Goal: Task Accomplishment & Management: Manage account settings

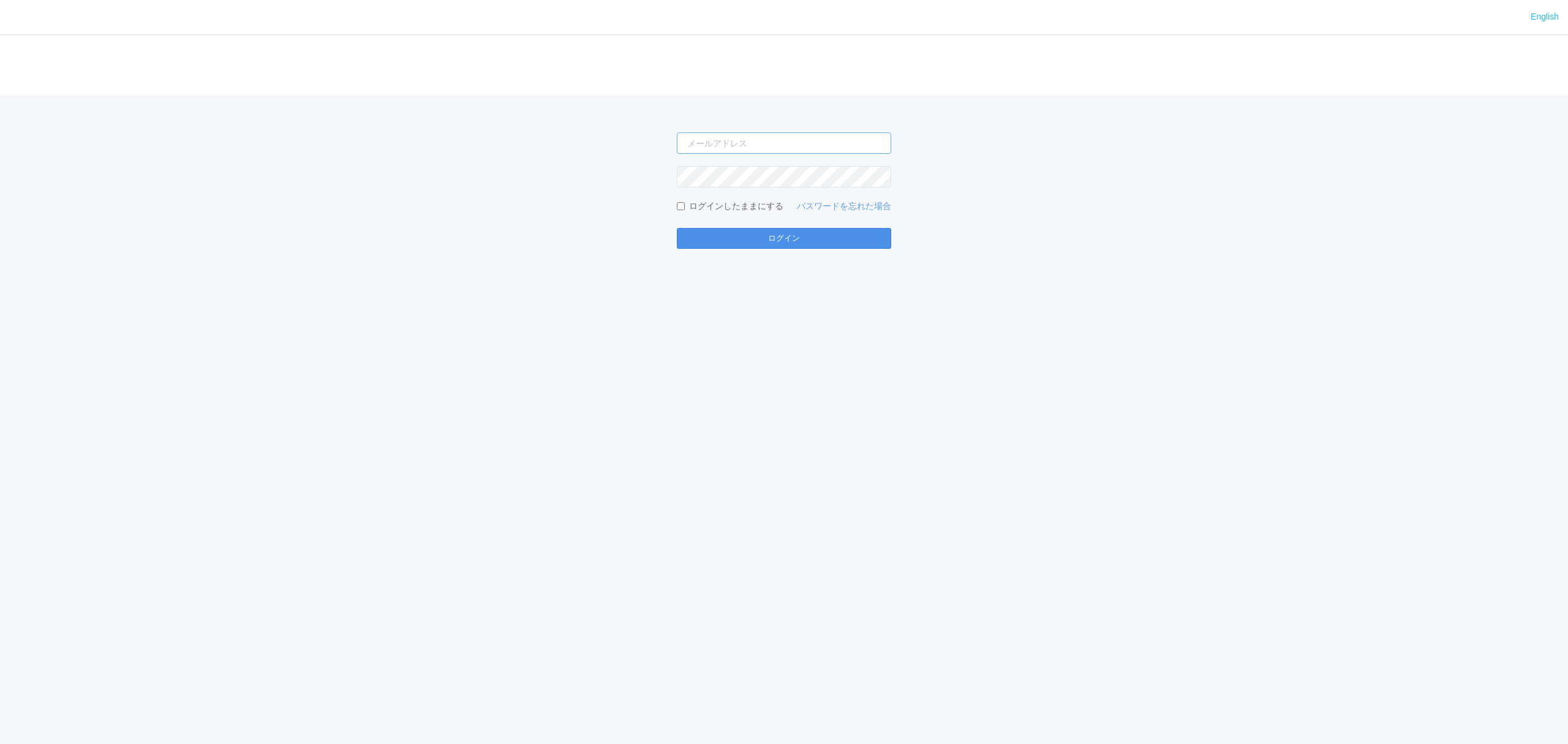
type input "[PERSON_NAME][EMAIL_ADDRESS][DOMAIN_NAME]"
click at [758, 230] on button "ログイン" at bounding box center [784, 238] width 215 height 21
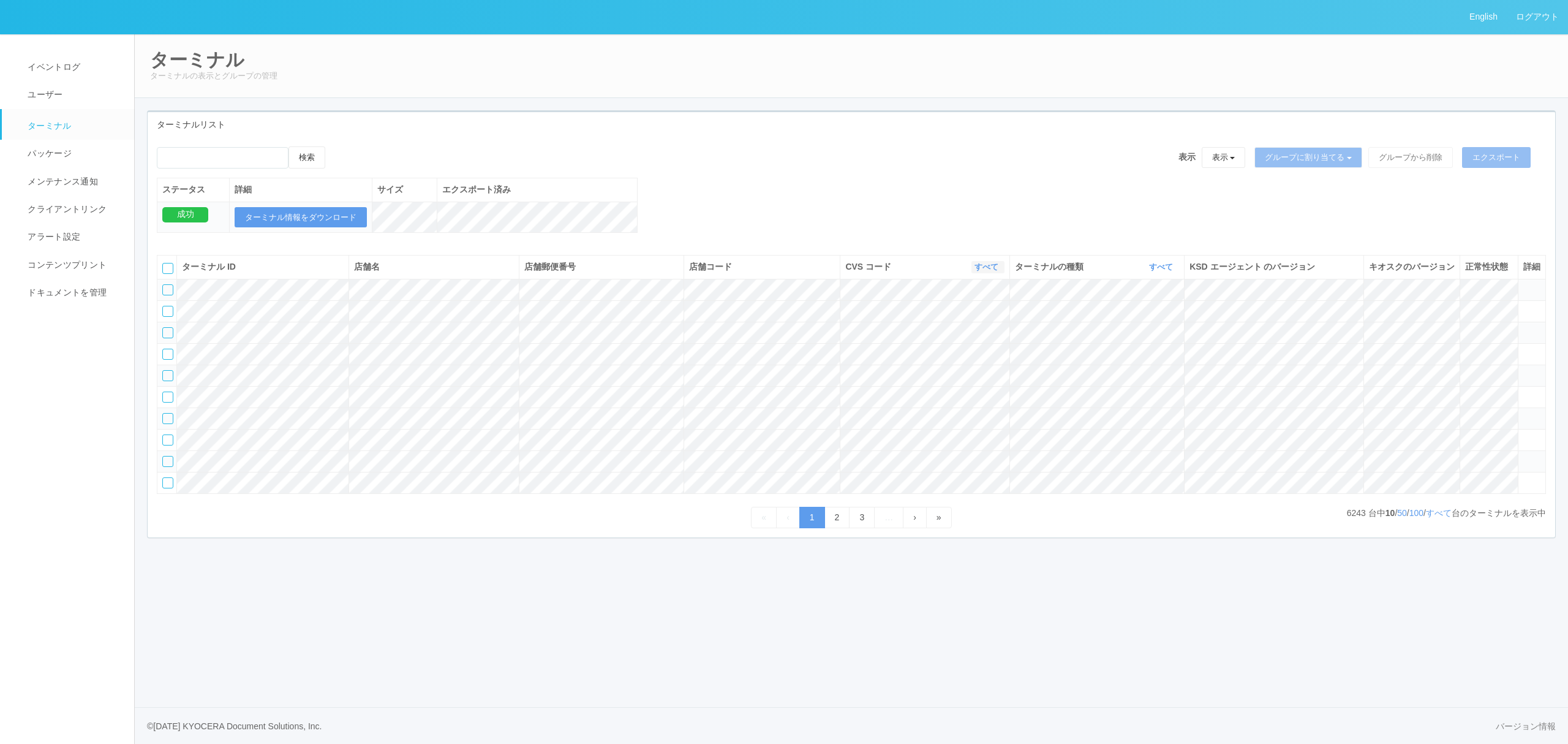
click at [984, 272] on link "すべて" at bounding box center [987, 267] width 27 height 9
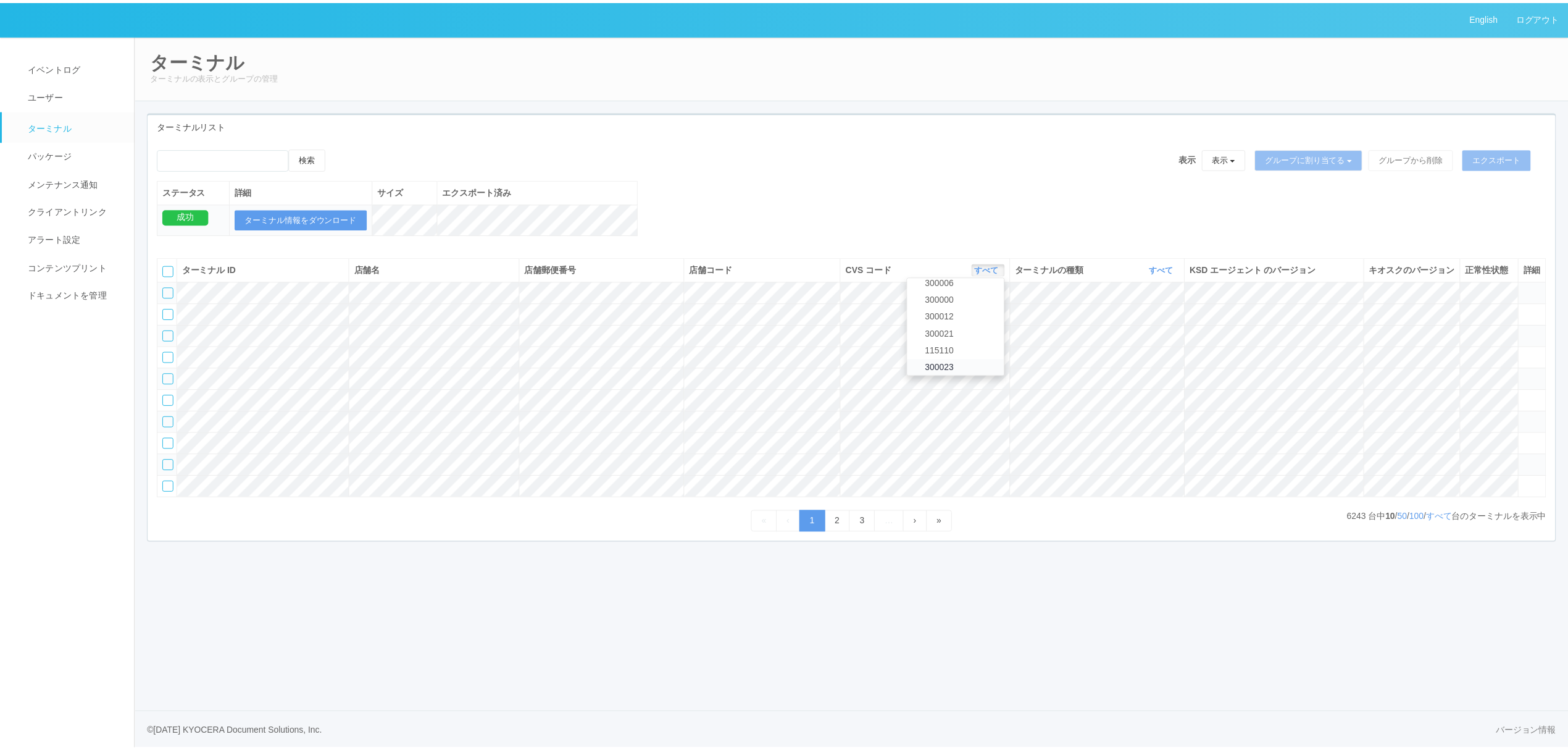
scroll to position [533, 0]
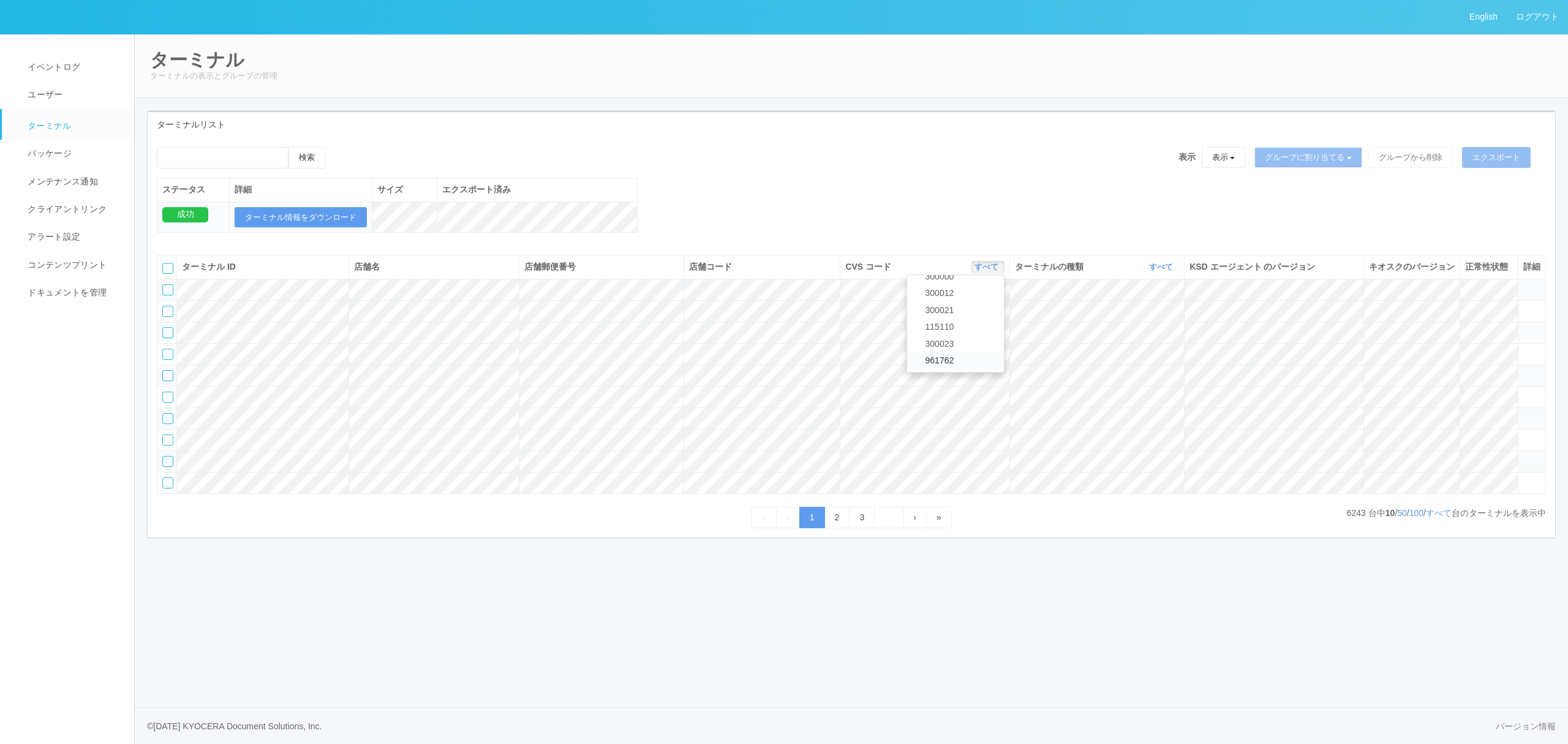
click at [938, 365] on span "961762" at bounding box center [936, 360] width 35 height 10
click at [1149, 272] on link "すべて" at bounding box center [1162, 267] width 27 height 9
click at [1147, 327] on link "キオスク" at bounding box center [1130, 319] width 97 height 16
click at [1444, 518] on link "すべて" at bounding box center [1438, 513] width 26 height 10
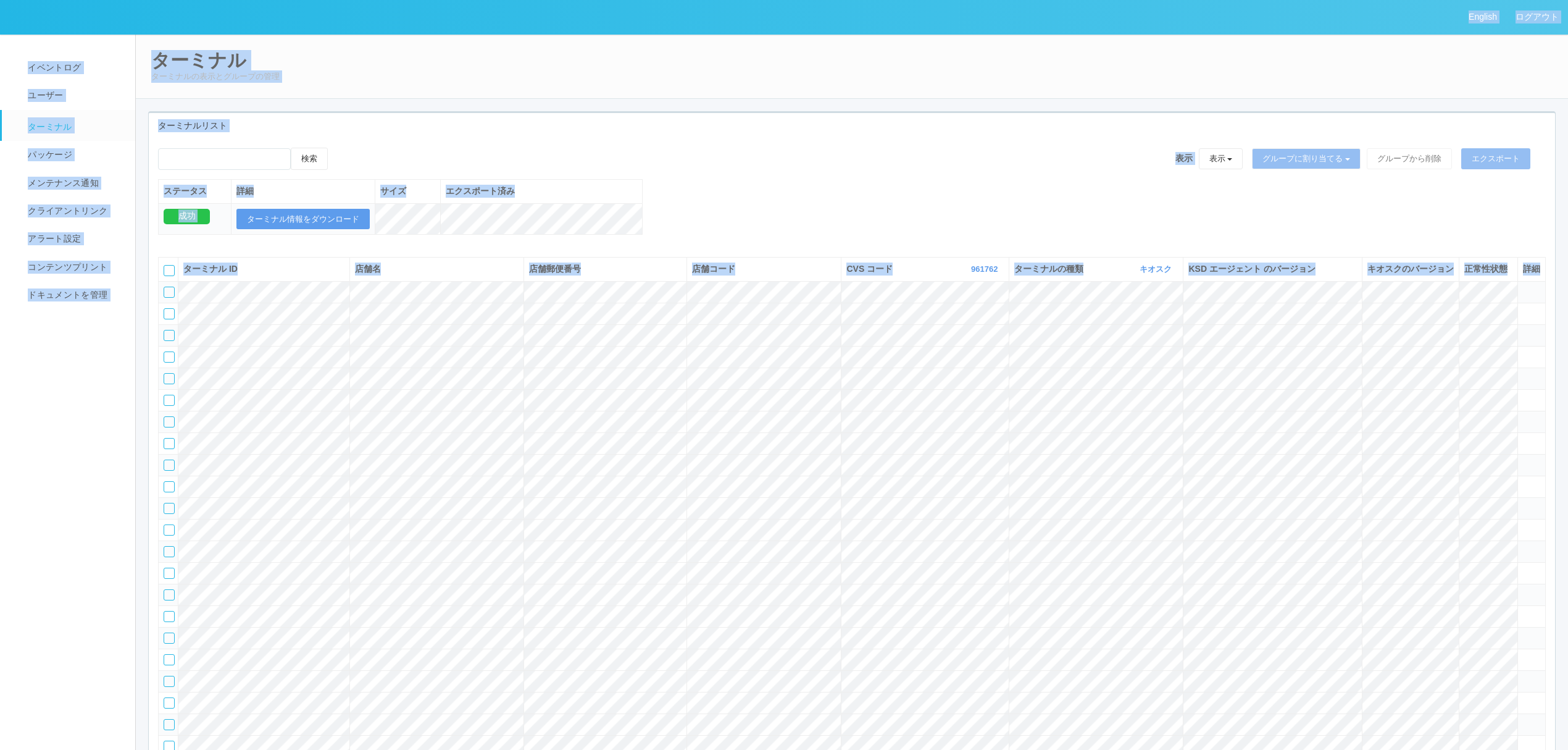
click at [566, 274] on span "店舗郵便番号" at bounding box center [555, 269] width 52 height 10
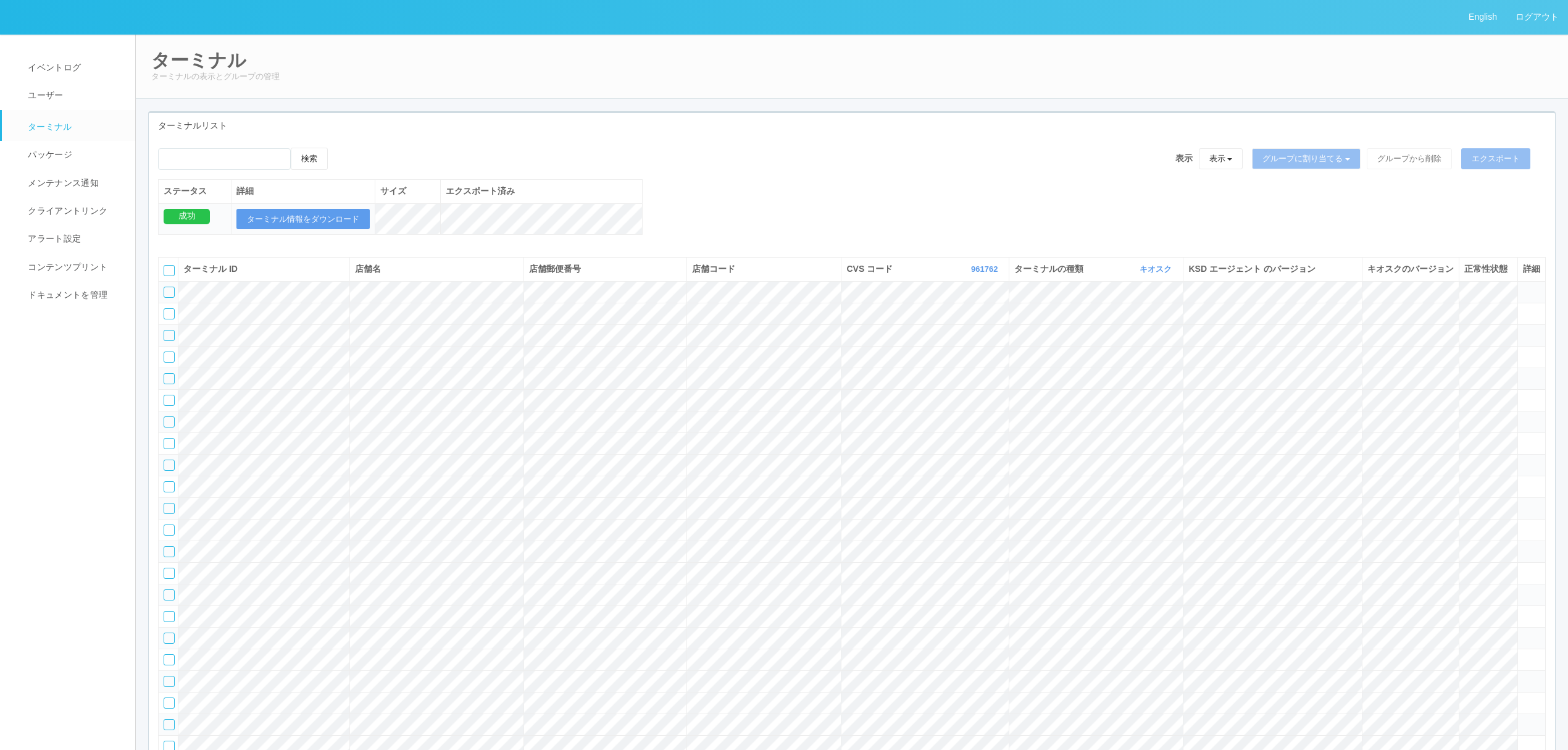
click at [381, 274] on icon at bounding box center [381, 269] width 0 height 10
click at [83, 297] on span "ドキュメントを管理" at bounding box center [66, 295] width 83 height 10
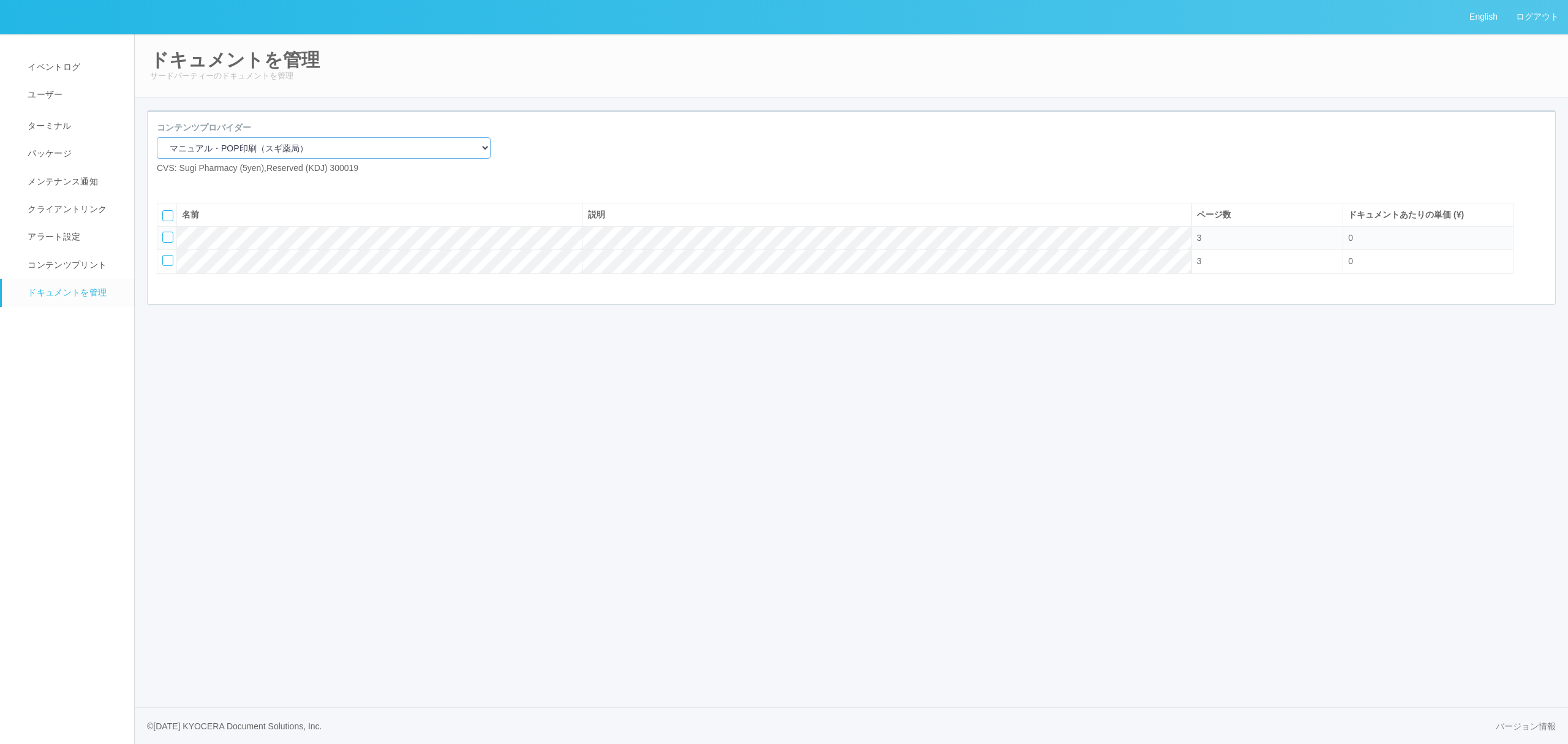
click at [298, 145] on select "マニュアル・POP印刷（スギ薬局） マニュアル・POP印刷（DY） マニュアル・POP印刷（共通） マニュアル・POP印刷（セコマ） マニュアル・POP印刷（…" at bounding box center [324, 148] width 334 height 21
click at [157, 137] on select "マニュアル・POP印刷（スギ薬局） マニュアル・POP印刷（DY） マニュアル・POP印刷（共通） マニュアル・POP印刷（セコマ） マニュアル・POP印刷（…" at bounding box center [324, 148] width 334 height 21
click at [246, 152] on select "マニュアル・POP印刷（スギ薬局） マニュアル・POP印刷（DY） マニュアル・POP印刷（共通） マニュアル・POP印刷（セコマ） マニュアル・POP印刷（…" at bounding box center [324, 148] width 334 height 21
click at [157, 137] on select "マニュアル・POP印刷（スギ薬局） マニュアル・POP印刷（DY） マニュアル・POP印刷（共通） マニュアル・POP印刷（セコマ） マニュアル・POP印刷（…" at bounding box center [324, 148] width 334 height 21
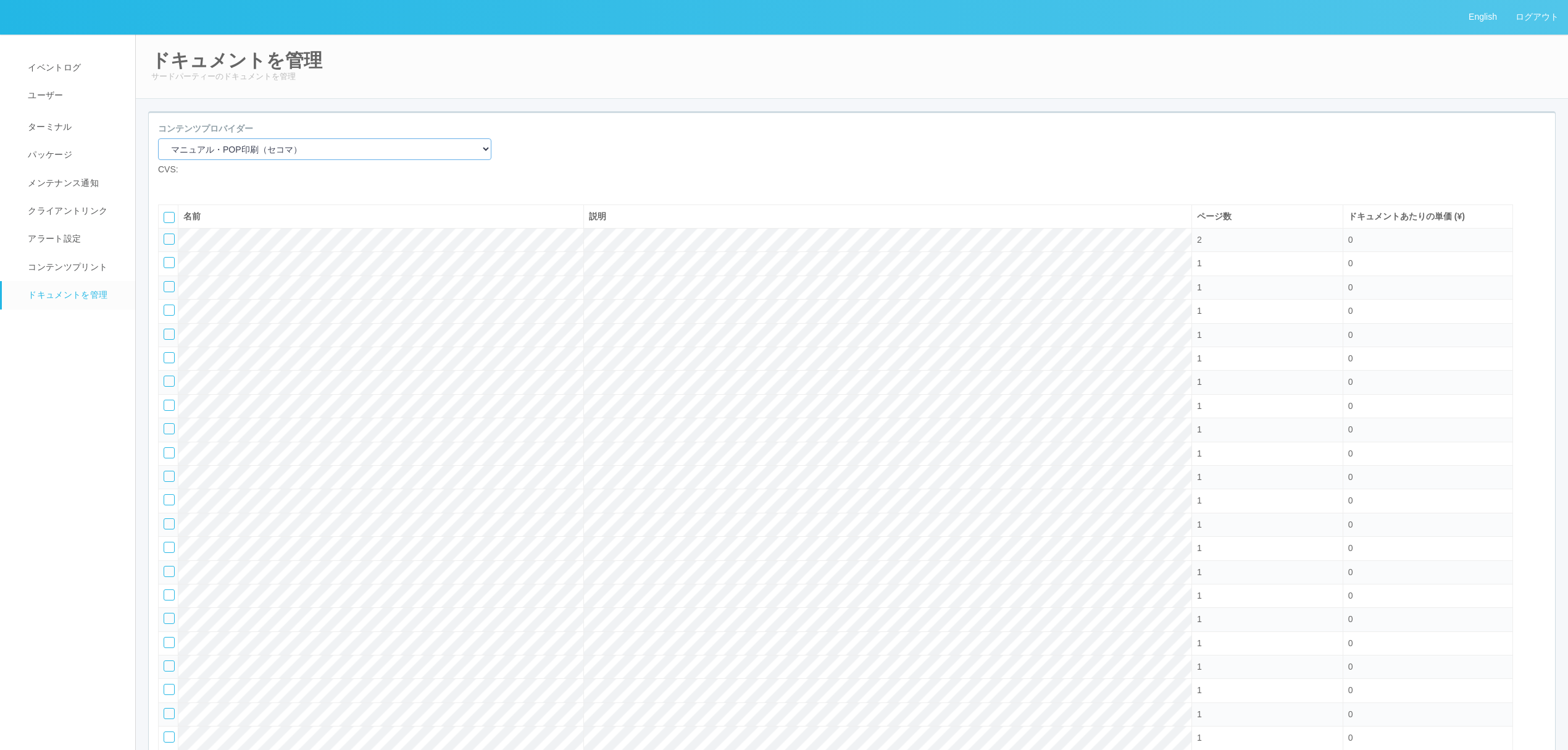
click at [339, 157] on select "マニュアル・POP印刷（スギ薬局） マニュアル・POP印刷（DY） マニュアル・POP印刷（共通） マニュアル・POP印刷（セコマ） マニュアル・POP印刷（…" at bounding box center [325, 149] width 333 height 22
click at [158, 139] on select "マニュアル・POP印刷（スギ薬局） マニュアル・POP印刷（DY） マニュアル・POP印刷（共通） マニュアル・POP印刷（セコマ） マニュアル・POP印刷（…" at bounding box center [325, 149] width 333 height 22
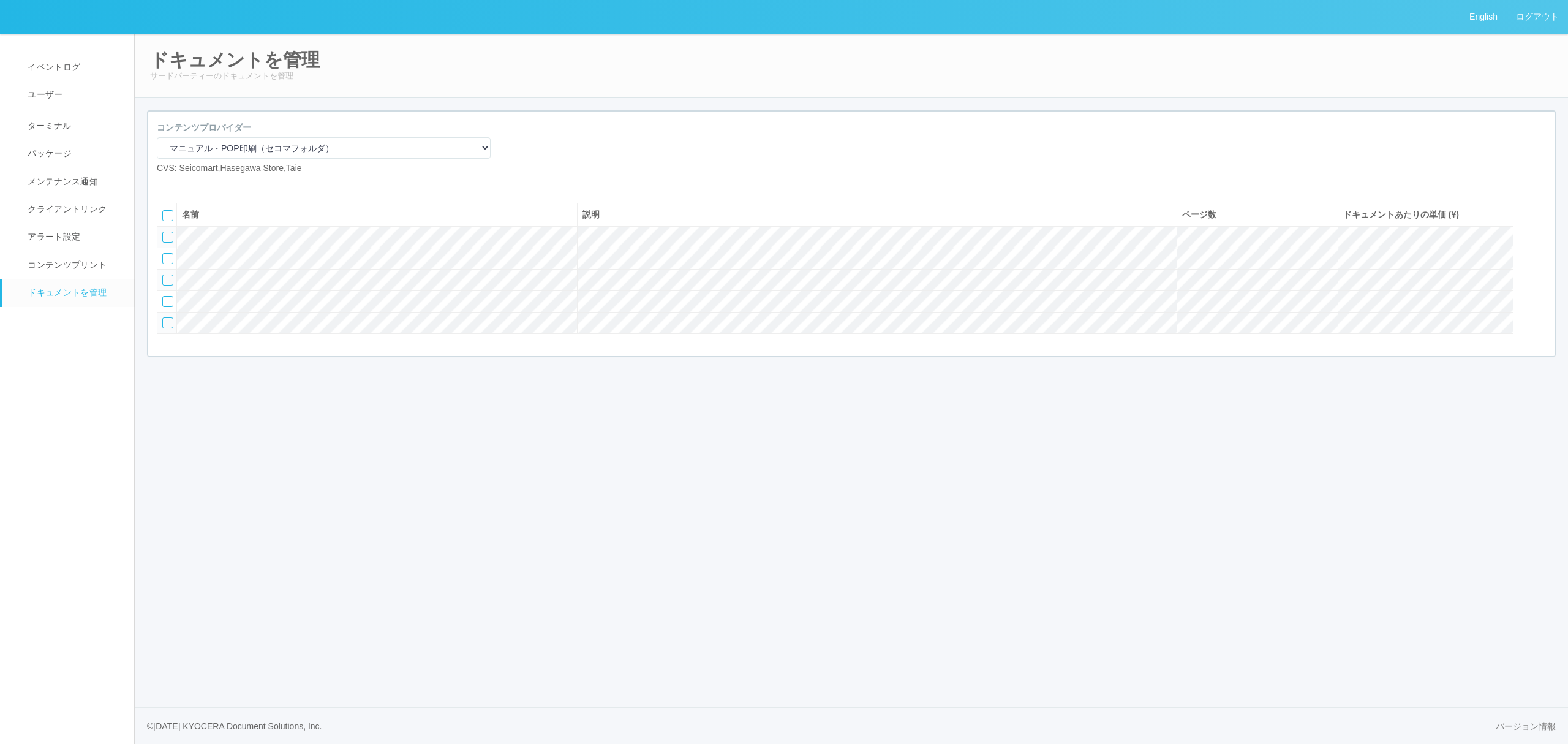
click at [184, 184] on icon at bounding box center [184, 184] width 0 height 0
click at [171, 286] on div at bounding box center [167, 280] width 11 height 11
click at [193, 184] on icon at bounding box center [193, 184] width 0 height 0
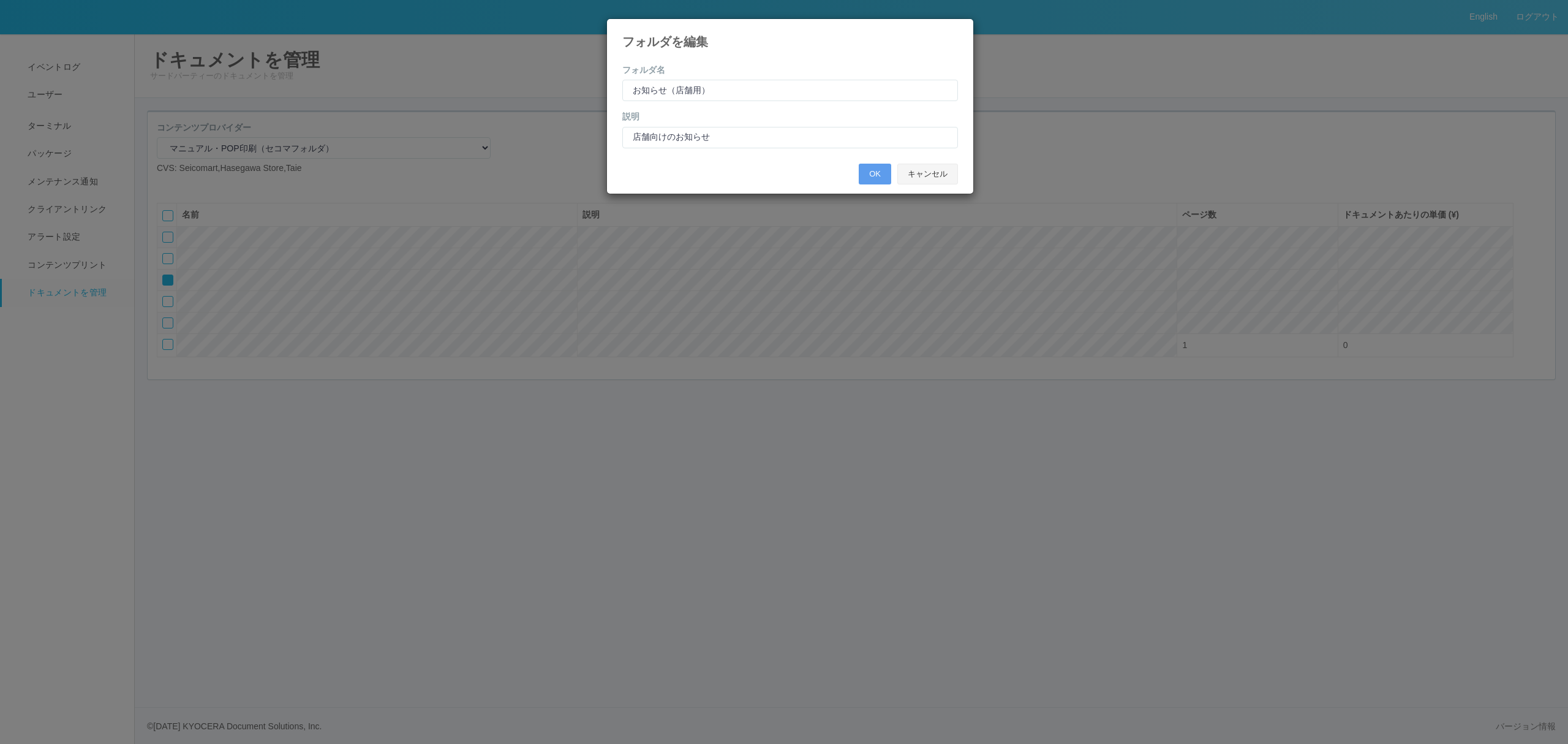
click at [943, 173] on button "キャンセル" at bounding box center [928, 174] width 61 height 21
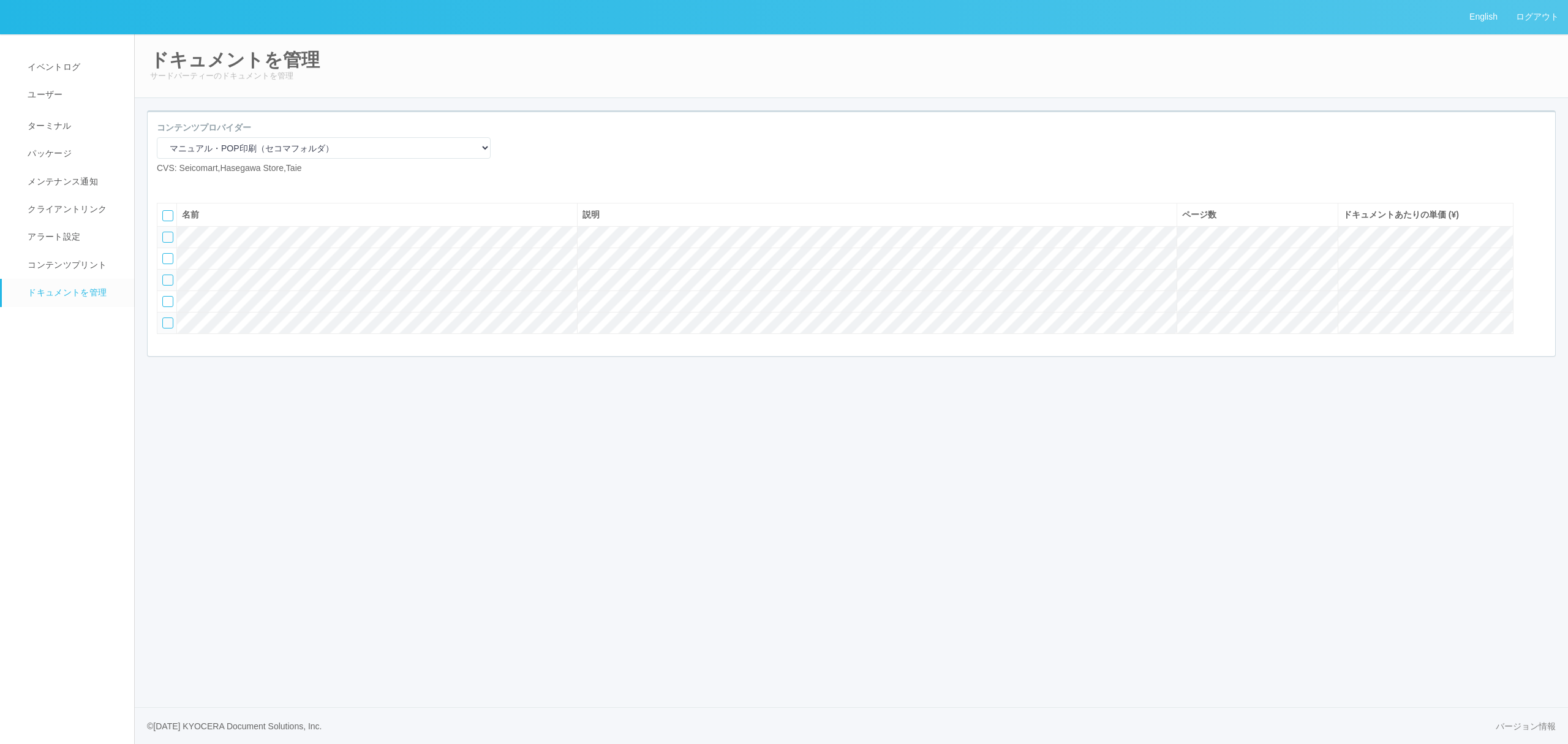
drag, startPoint x: 489, startPoint y: 368, endPoint x: 199, endPoint y: 373, distance: 290.0
click at [188, 425] on div "English ログアウト イベントログ ユーザー ターミナル パッケージ メンテナンス通知 クライアントリンク アラート設定 コンテンツプリント ドキュメン…" at bounding box center [784, 372] width 1568 height 744
click at [288, 145] on select "マニュアル・POP印刷（スギ薬局） マニュアル・POP印刷（DY） マニュアル・POP印刷（共通） マニュアル・POP印刷（セコマ） マニュアル・POP印刷（…" at bounding box center [324, 148] width 334 height 21
click at [609, 193] on div at bounding box center [851, 188] width 1408 height 9
drag, startPoint x: 407, startPoint y: 142, endPoint x: 397, endPoint y: 142, distance: 10.0
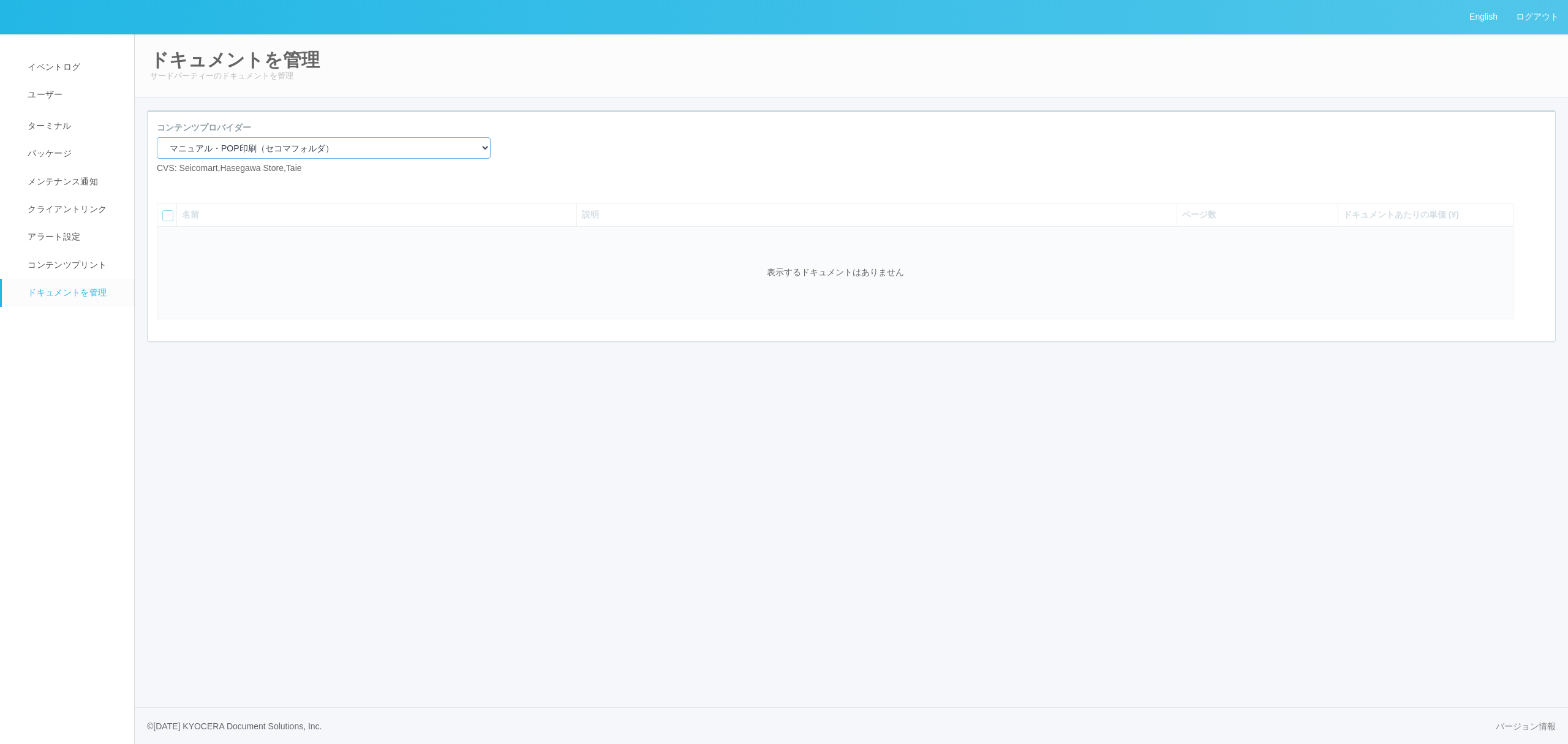
click at [407, 142] on select "マニュアル・POP印刷（スギ薬局） マニュアル・POP印刷（DY） マニュアル・POP印刷（共通） マニュアル・POP印刷（セコマ） マニュアル・POP印刷（…" at bounding box center [324, 148] width 334 height 21
click at [157, 137] on select "マニュアル・POP印刷（スギ薬局） マニュアル・POP印刷（DY） マニュアル・POP印刷（共通） マニュアル・POP印刷（セコマ） マニュアル・POP印刷（…" at bounding box center [324, 148] width 334 height 21
click at [283, 142] on select "マニュアル・POP印刷（スギ薬局） マニュアル・POP印刷（DY） マニュアル・POP印刷（共通） マニュアル・POP印刷（セコマ） マニュアル・POP印刷（…" at bounding box center [324, 148] width 334 height 21
select select "92e33cfa-a397-43d0-aeaa-8a96cbdf4d79"
click at [157, 137] on select "マニュアル・POP印刷（スギ薬局） マニュアル・POP印刷（DY） マニュアル・POP印刷（共通） マニュアル・POP印刷（セコマ） マニュアル・POP印刷（…" at bounding box center [324, 148] width 334 height 21
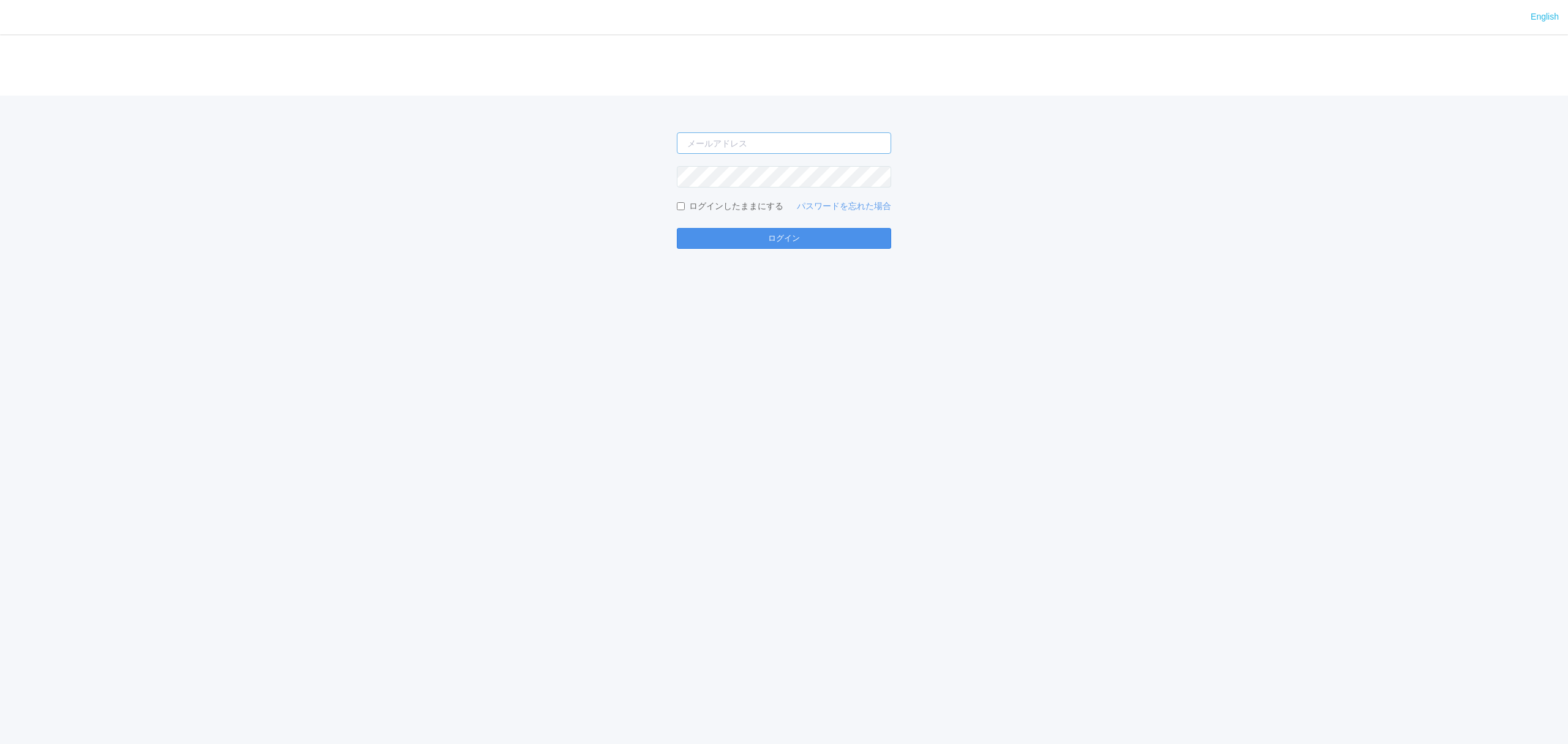
type input "[PERSON_NAME][EMAIL_ADDRESS][DOMAIN_NAME]"
click at [752, 228] on button "ログイン" at bounding box center [784, 238] width 215 height 21
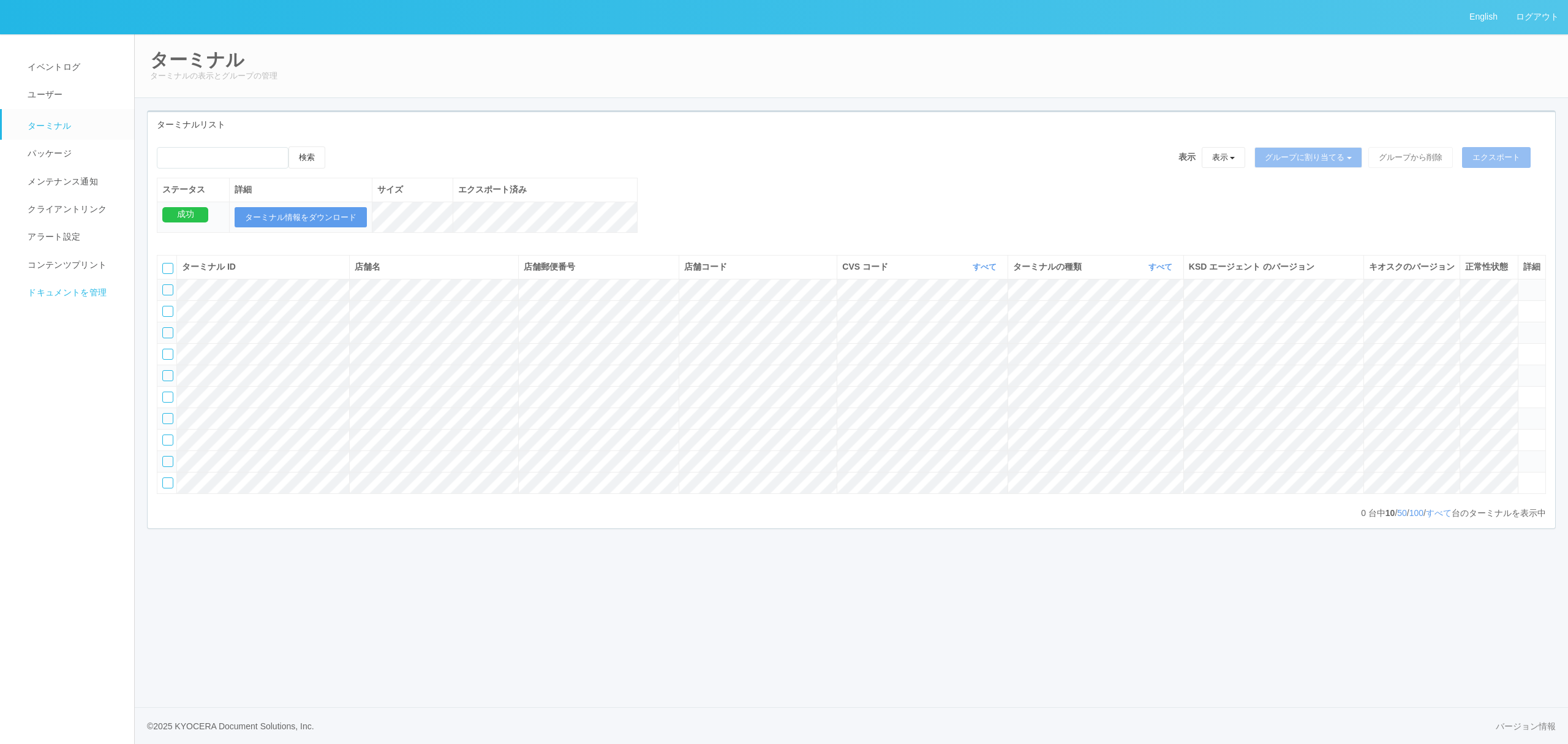
click at [71, 289] on span "ドキュメントを管理" at bounding box center [66, 292] width 82 height 10
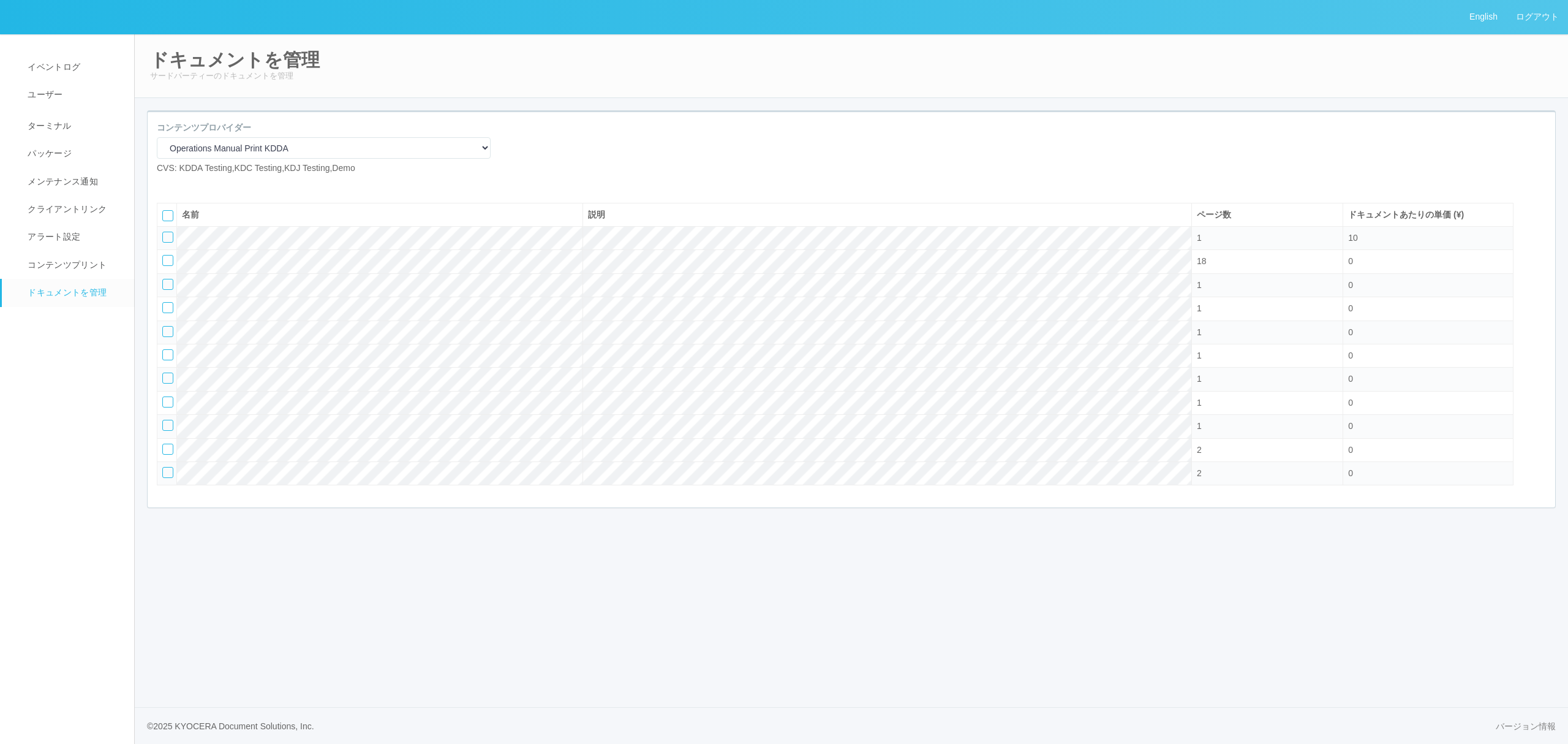
click at [166, 184] on icon at bounding box center [166, 184] width 0 height 0
select select "A4"
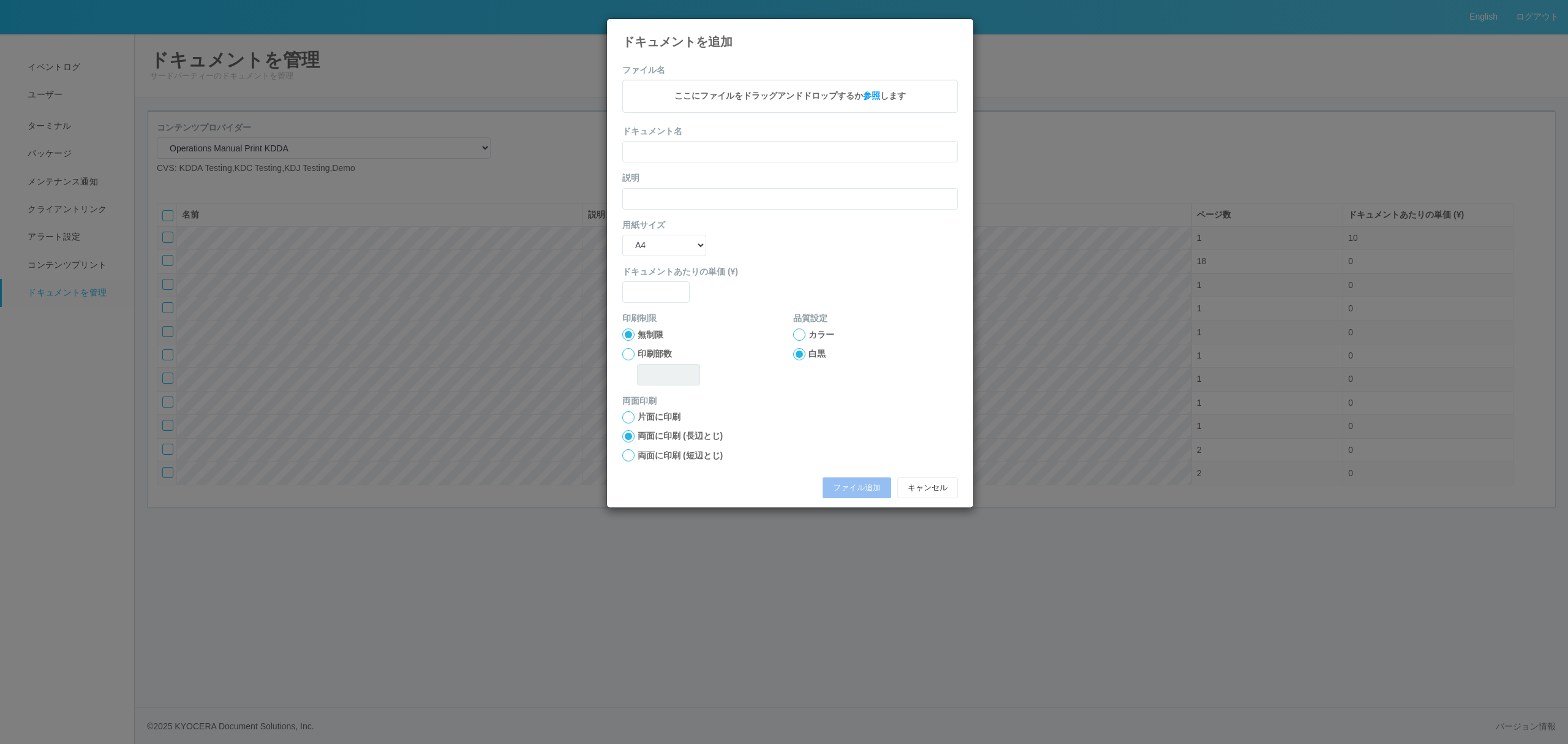
click at [962, 30] on div "ドキュメントを追加" at bounding box center [790, 34] width 366 height 30
click at [958, 28] on icon at bounding box center [958, 28] width 0 height 0
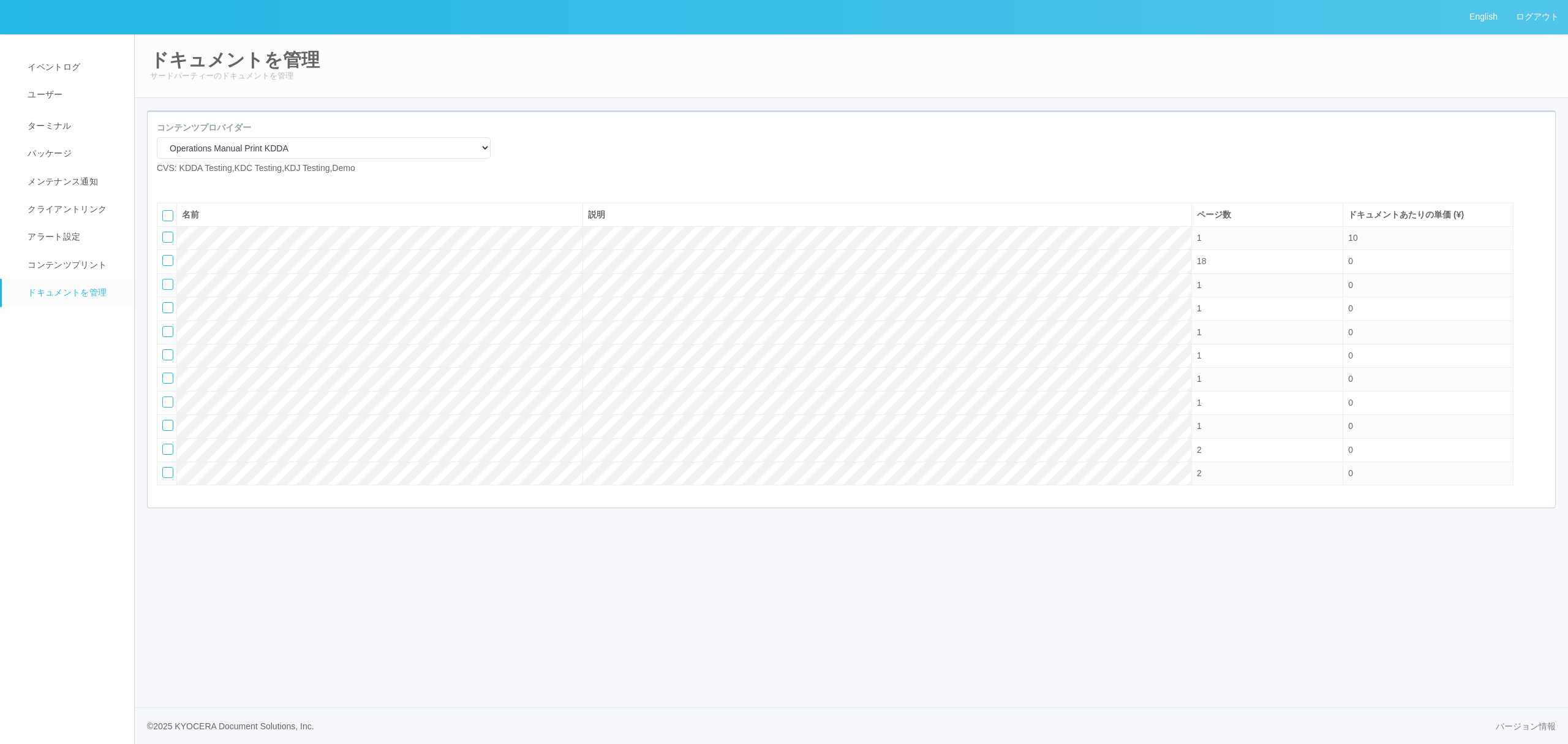
click at [175, 184] on icon at bounding box center [175, 184] width 0 height 0
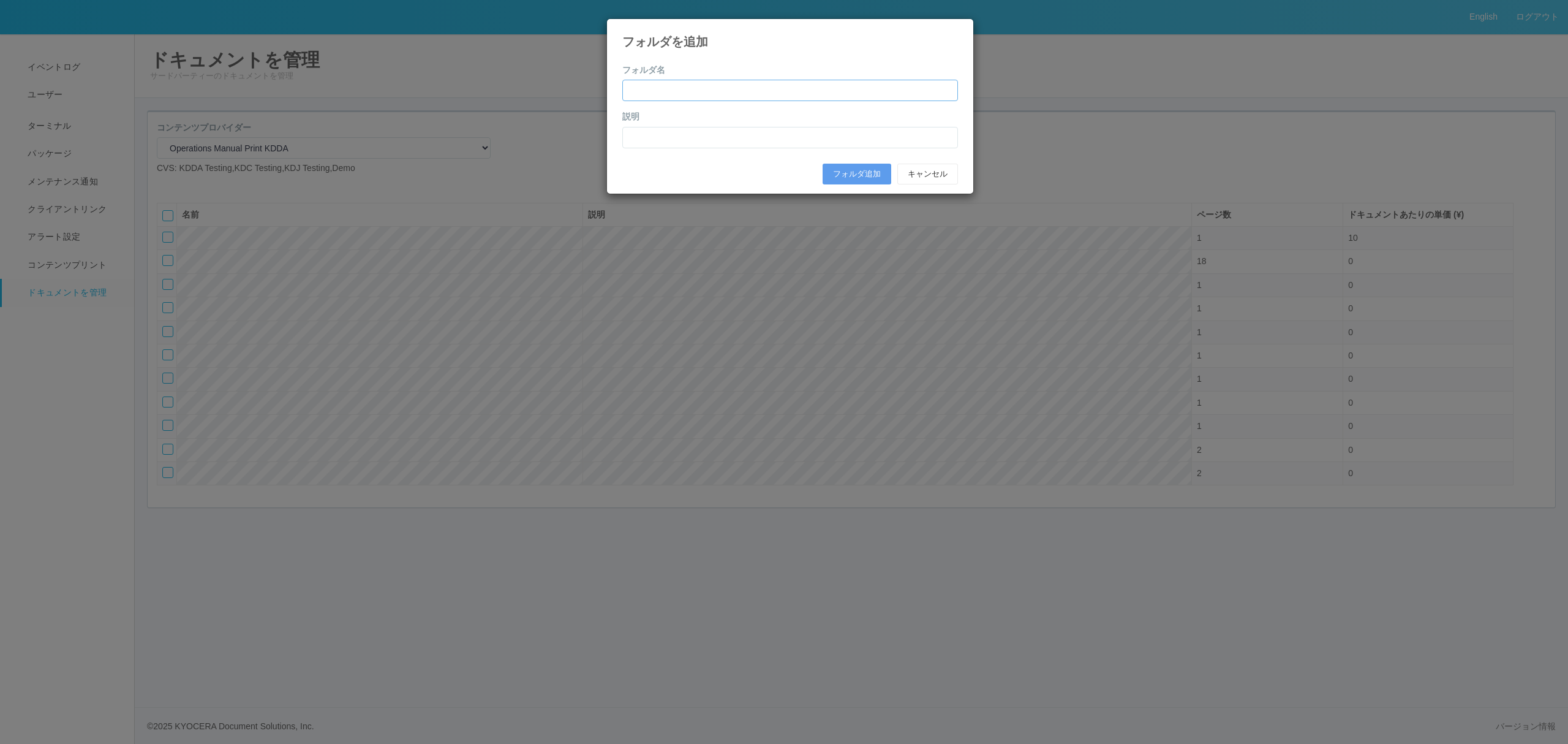
click at [754, 86] on input "text" at bounding box center [790, 91] width 336 height 21
click at [949, 172] on button "キャンセル" at bounding box center [928, 174] width 61 height 21
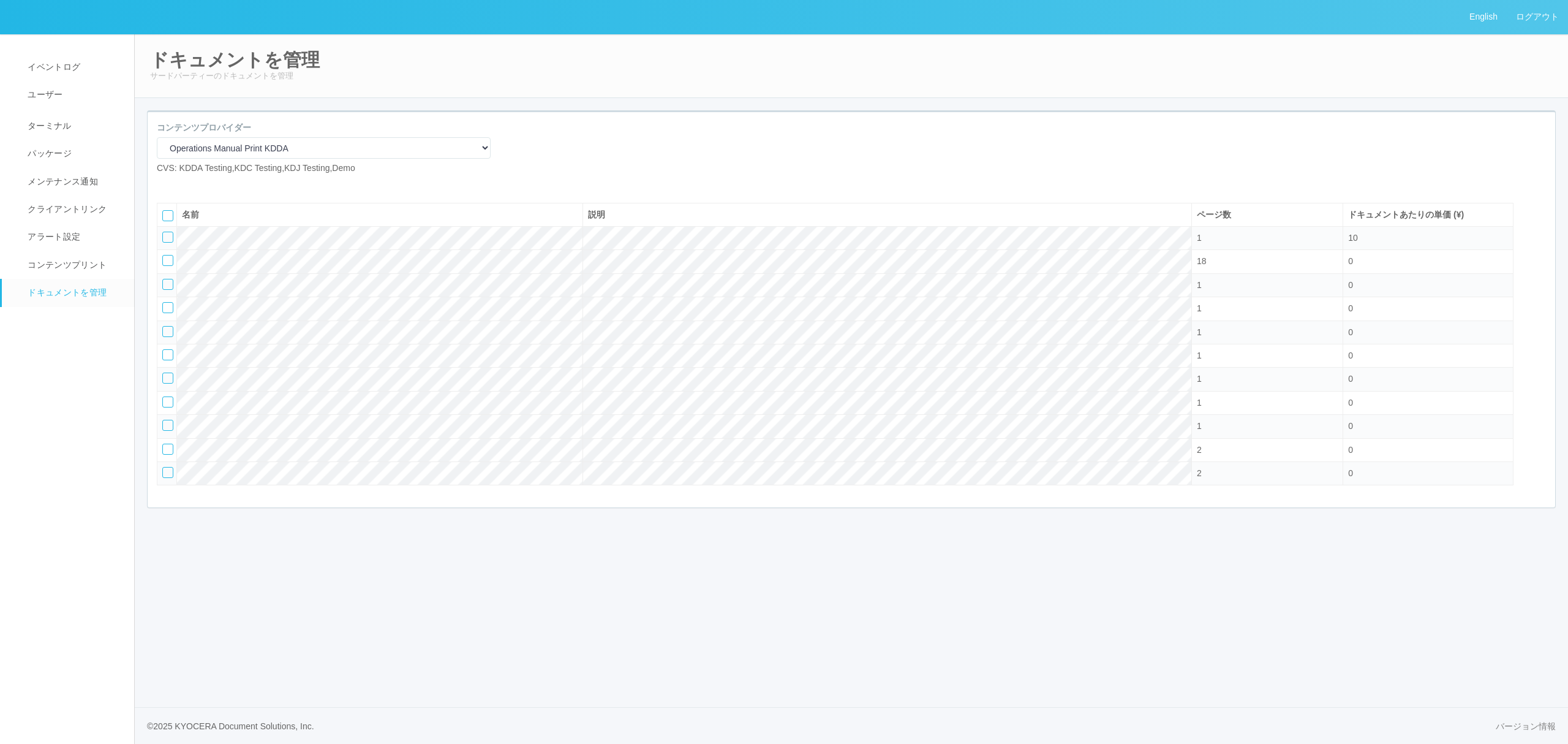
drag, startPoint x: 615, startPoint y: 174, endPoint x: 554, endPoint y: 175, distance: 61.0
click at [586, 175] on div "コンテンツプロバイダー Operations Manual Print KDDA OMPテストプリント Test Provider マニュアル・POP印刷（セ…" at bounding box center [851, 152] width 1408 height 63
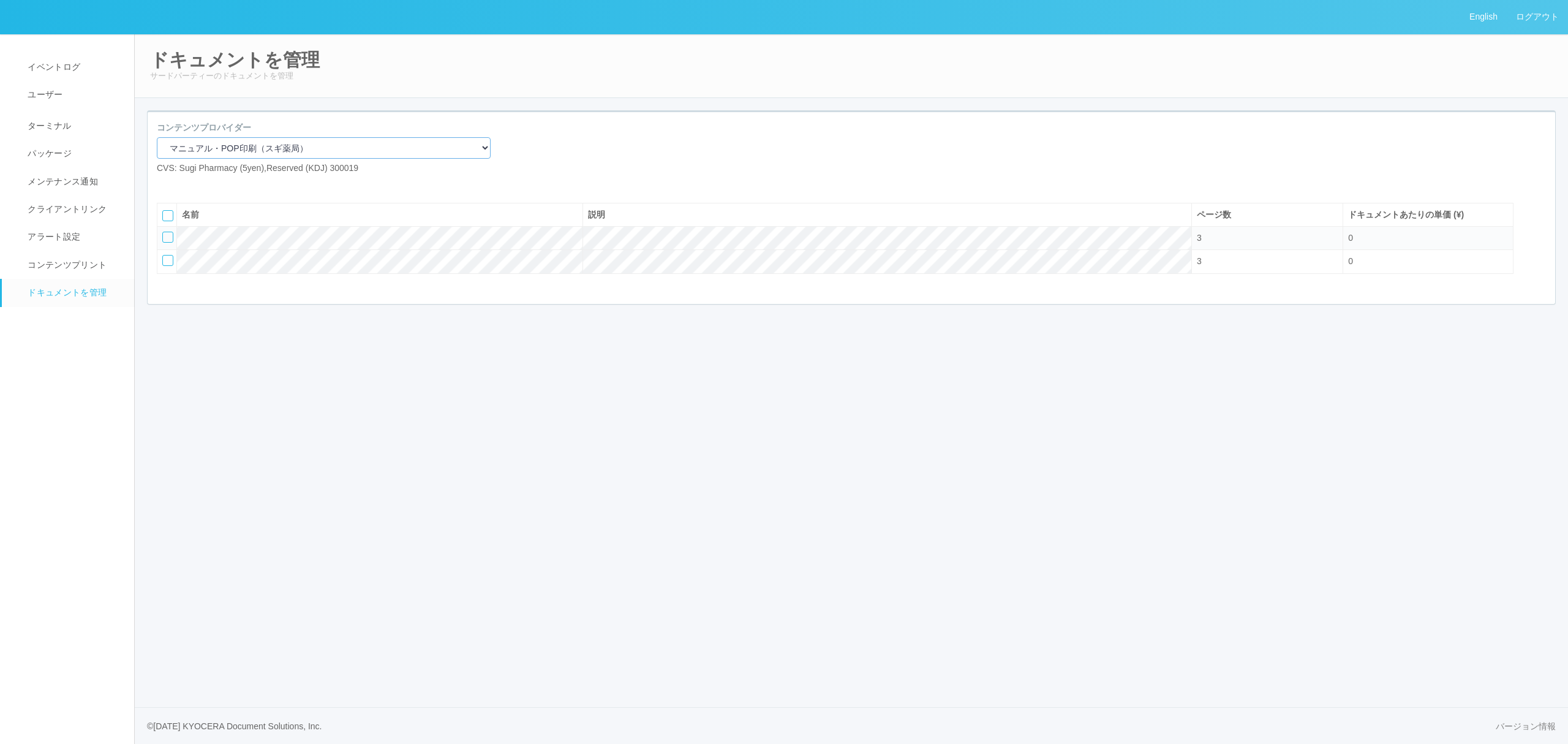
click at [273, 145] on select "マニュアル・POP印刷（スギ薬局） マニュアル・POP印刷（DY） マニュアル・POP印刷（共通） マニュアル・POP印刷（セコマ） マニュアル・POP印刷（…" at bounding box center [324, 148] width 334 height 21
select select "92e33cfa-a397-43d0-aeaa-8a96cbdf4d79"
click at [157, 137] on select "マニュアル・POP印刷（スギ薬局） マニュアル・POP印刷（DY） マニュアル・POP印刷（共通） マニュアル・POP印刷（セコマ） マニュアル・POP印刷（…" at bounding box center [324, 148] width 334 height 21
click at [333, 143] on select "マニュアル・POP印刷（スギ薬局） マニュアル・POP印刷（DY） マニュアル・POP印刷（共通） マニュアル・POP印刷（セコマ） マニュアル・POP印刷（…" at bounding box center [324, 148] width 334 height 21
drag, startPoint x: 596, startPoint y: 223, endPoint x: 526, endPoint y: 216, distance: 70.3
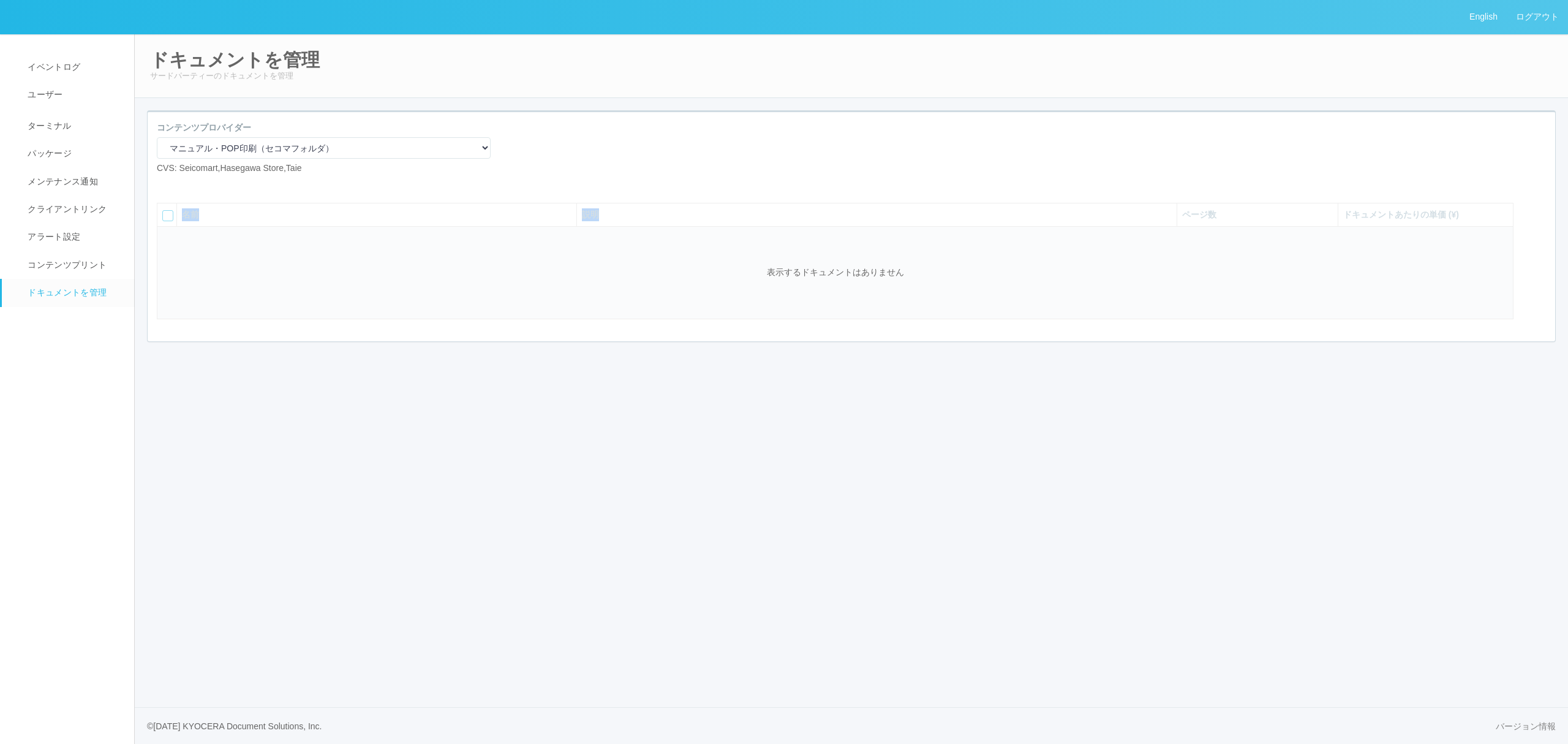
click at [593, 221] on div "名前 説明 ページ数 ドキュメントあたりの単価 (¥) 表示するドキュメントはありません" at bounding box center [834, 263] width 1375 height 138
click at [184, 184] on icon at bounding box center [184, 184] width 0 height 0
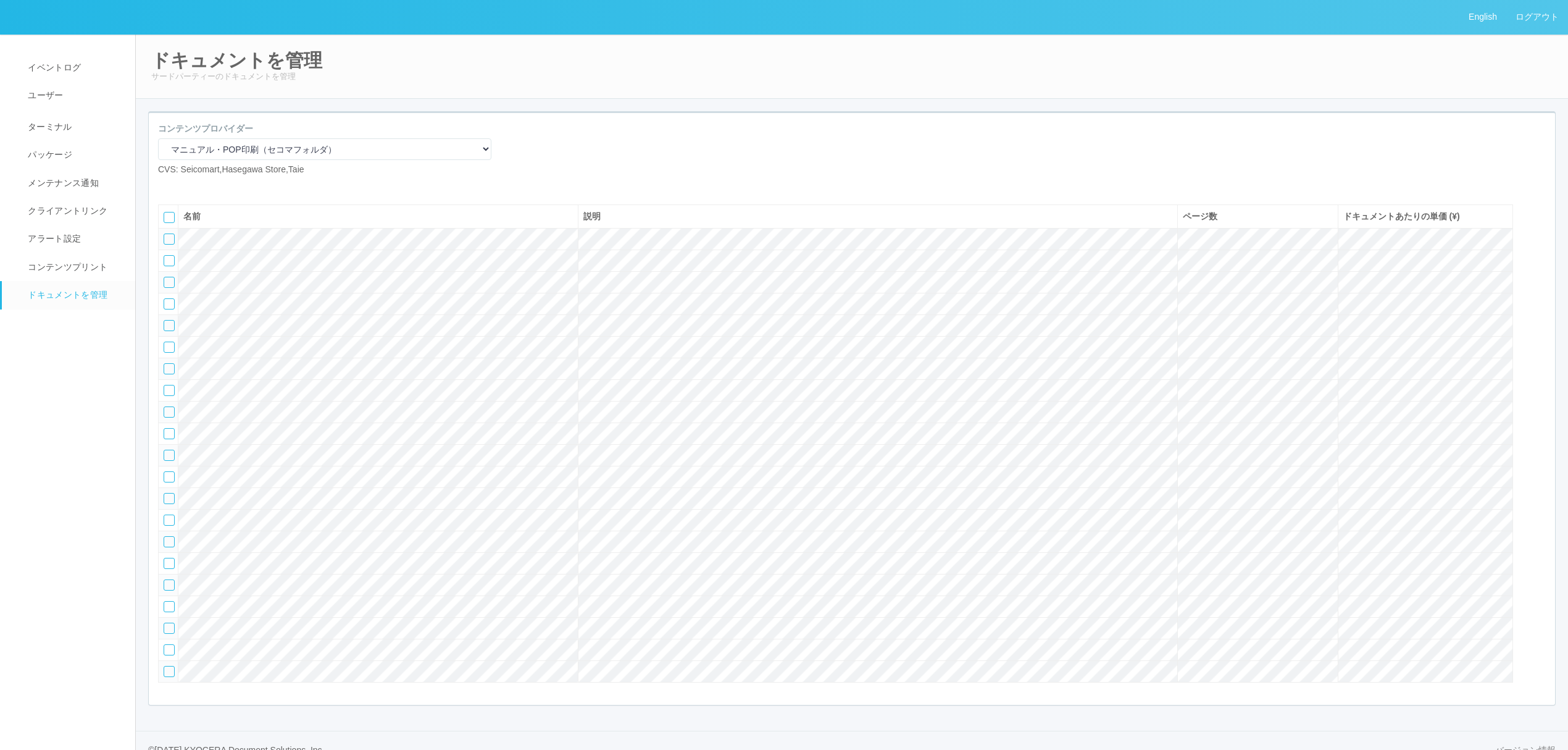
click at [186, 186] on icon at bounding box center [186, 186] width 0 height 0
